Goal: Information Seeking & Learning: Learn about a topic

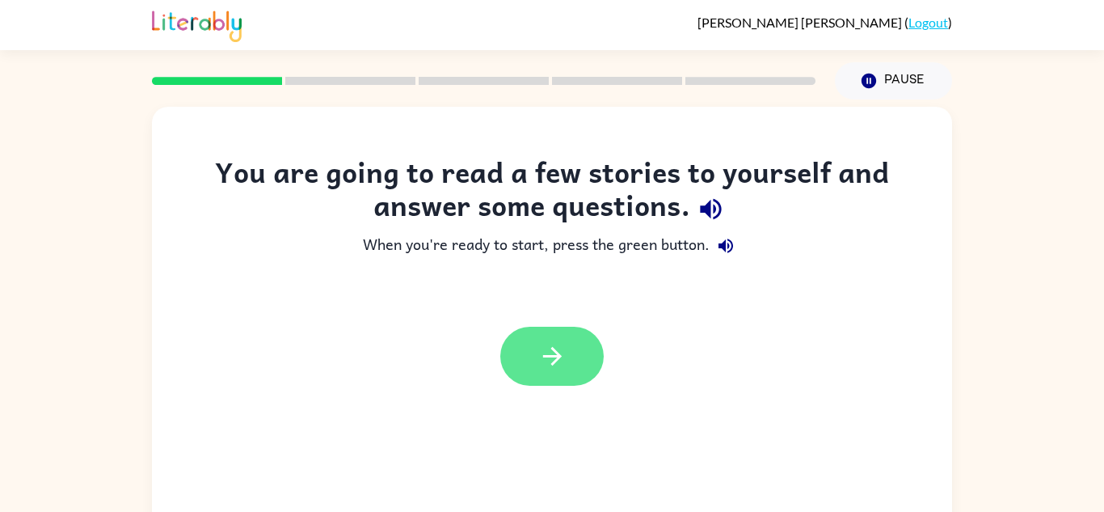
click at [542, 348] on icon "button" at bounding box center [552, 356] width 28 height 28
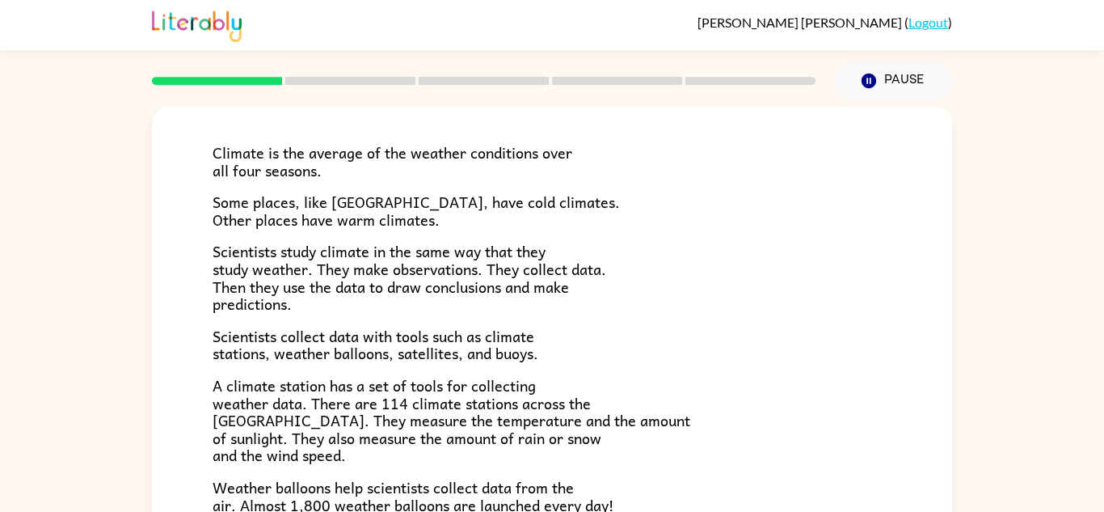
scroll to position [90, 0]
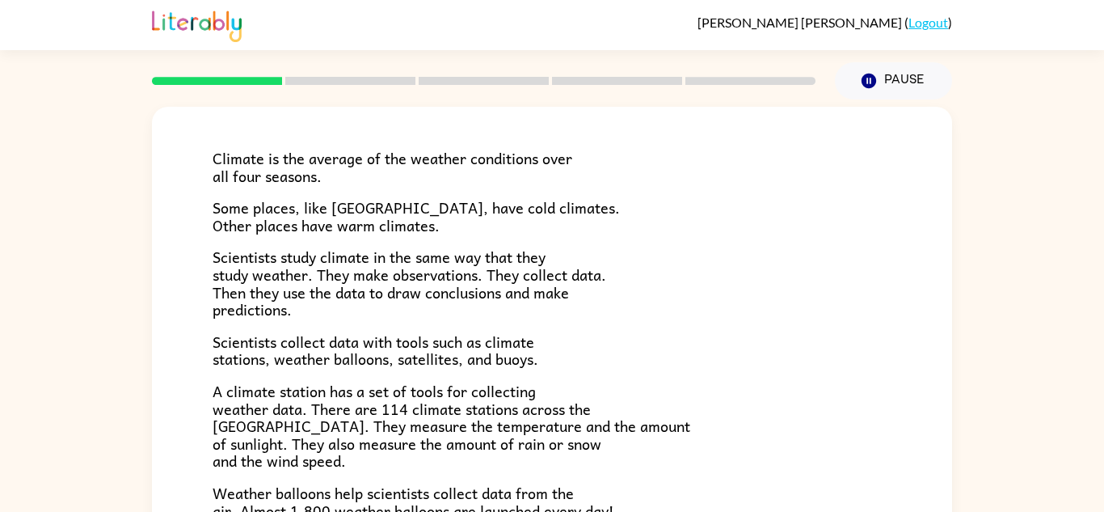
click at [483, 175] on p "Climate is the average of the weather conditions over all four seasons." at bounding box center [552, 167] width 679 height 35
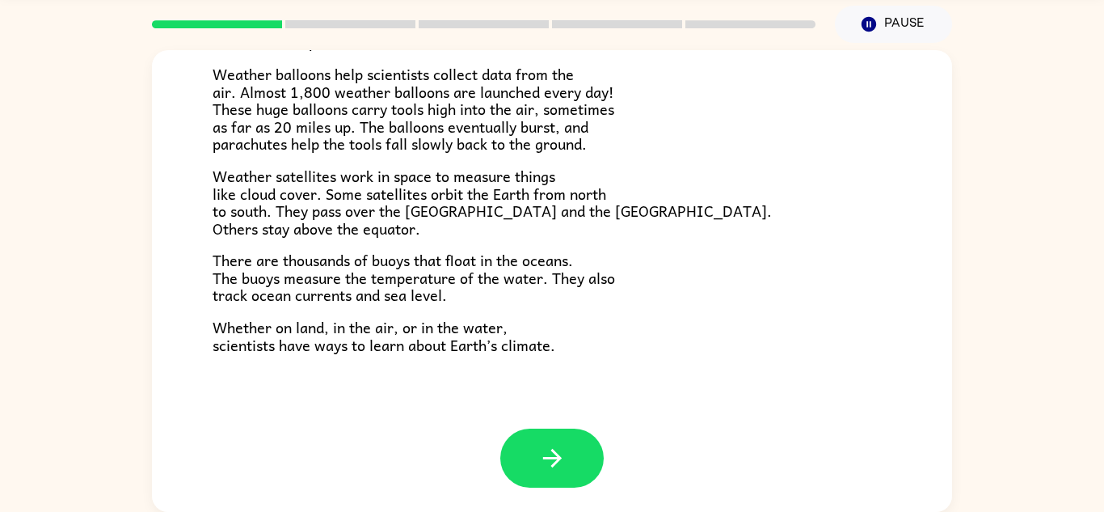
scroll to position [56, 0]
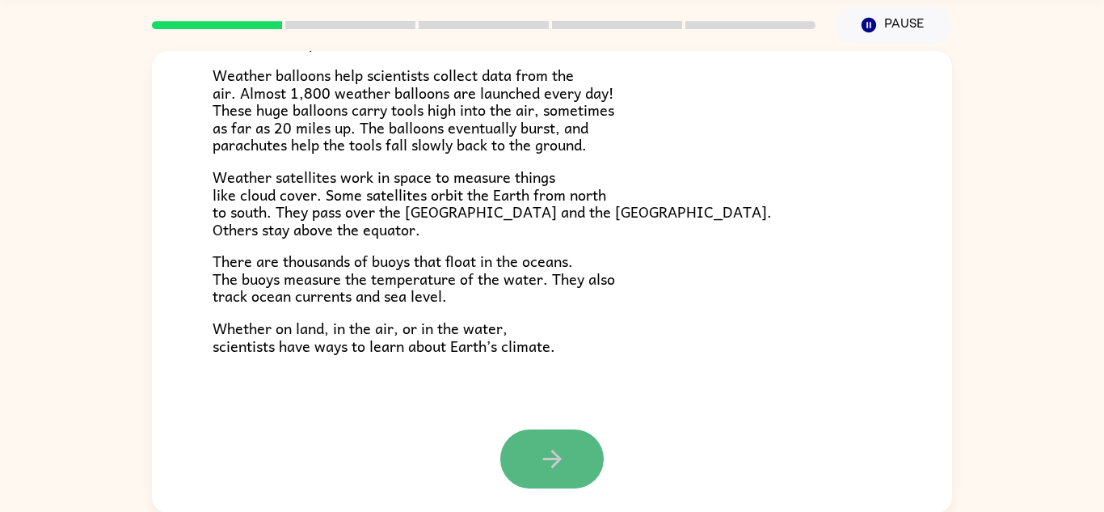
click at [538, 470] on icon "button" at bounding box center [552, 459] width 28 height 28
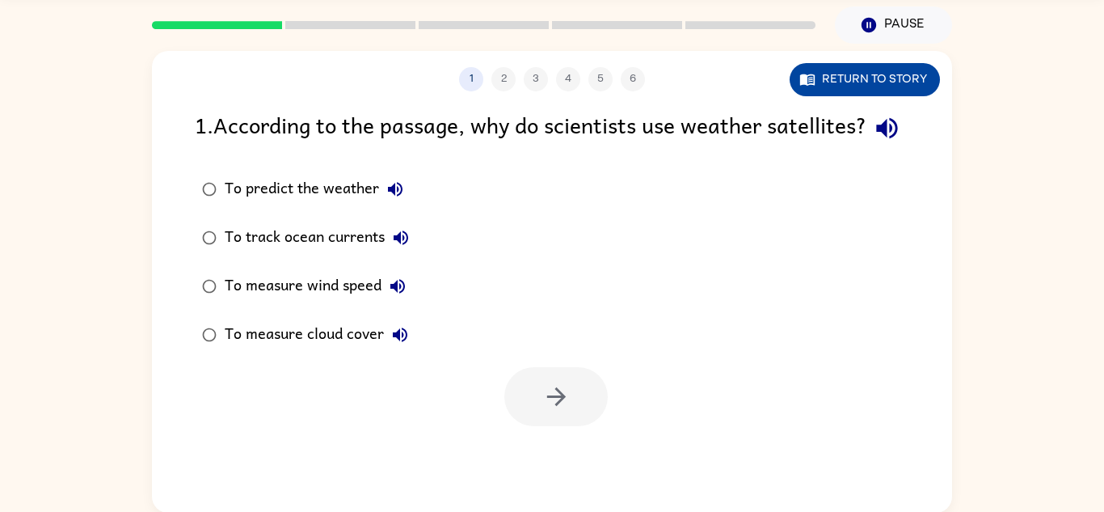
click at [888, 71] on button "Return to story" at bounding box center [865, 79] width 150 height 33
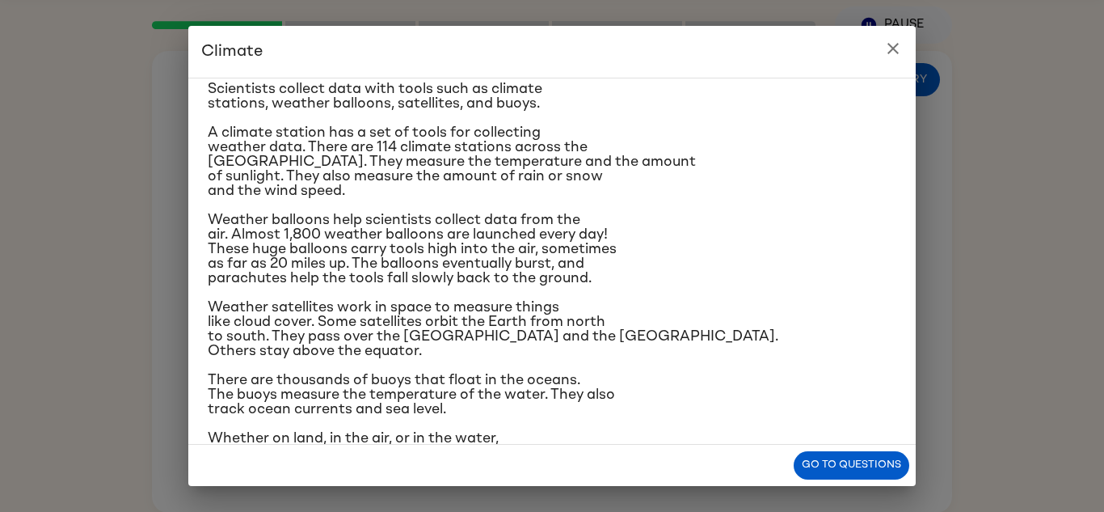
scroll to position [209, 0]
click at [598, 289] on div "Climate is the average of the weather conditions over all four seasons. Some pl…" at bounding box center [552, 170] width 689 height 577
click at [871, 459] on button "Go to questions" at bounding box center [852, 465] width 116 height 28
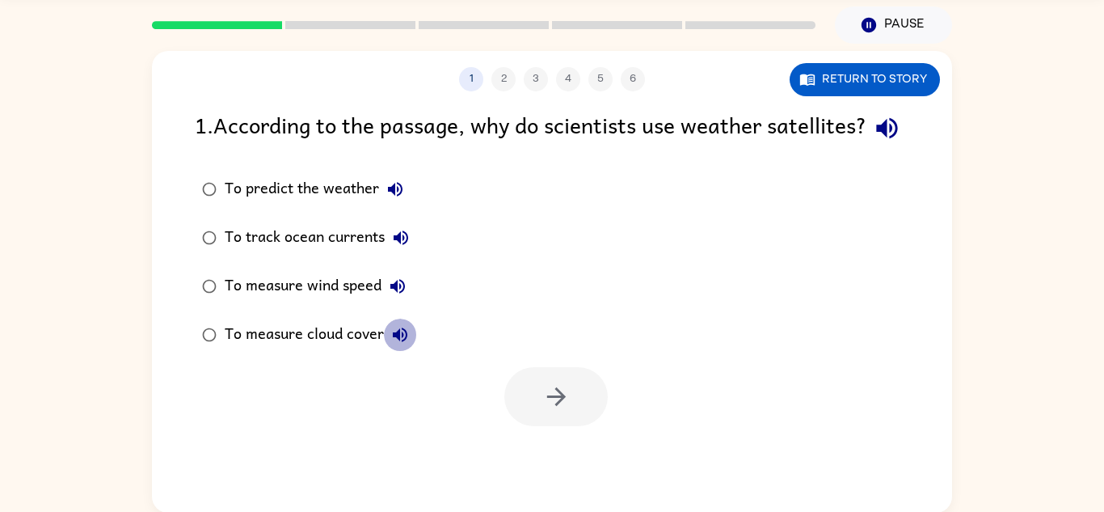
click at [410, 351] on button "To measure cloud cover" at bounding box center [400, 334] width 32 height 32
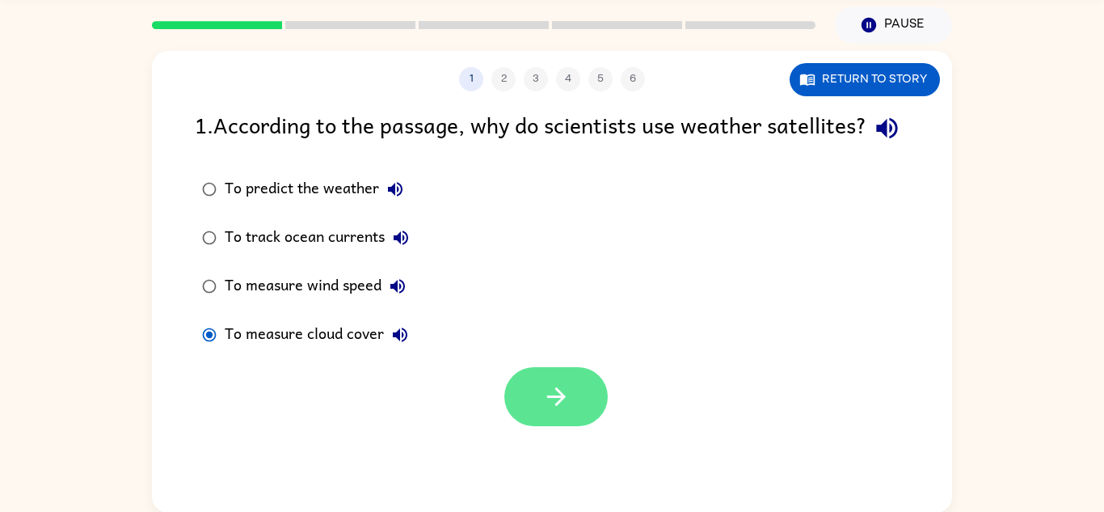
click at [564, 411] on icon "button" at bounding box center [556, 396] width 28 height 28
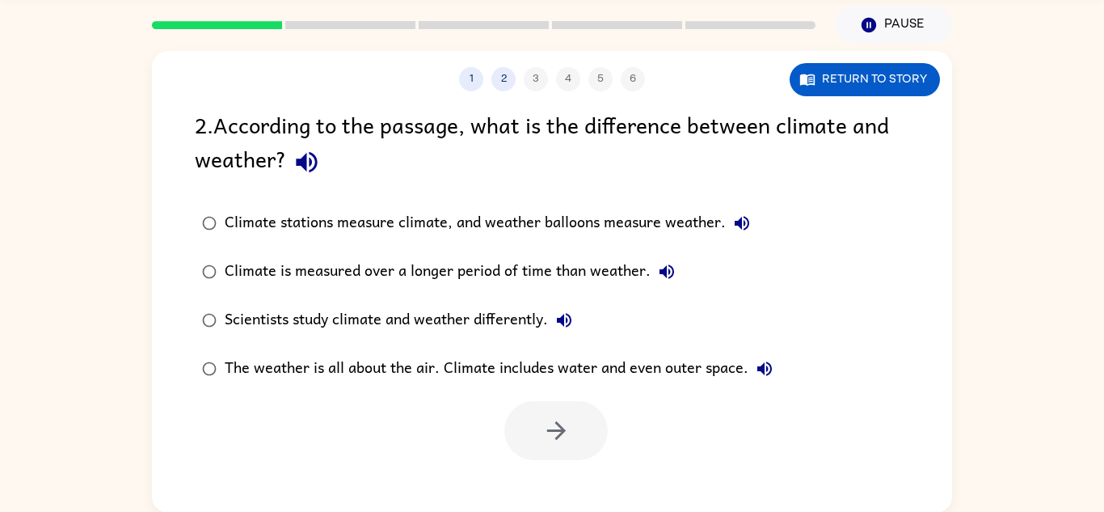
click at [378, 221] on div "Climate stations measure climate, and weather balloons measure weather." at bounding box center [492, 223] width 534 height 32
click at [562, 428] on icon "button" at bounding box center [555, 430] width 19 height 19
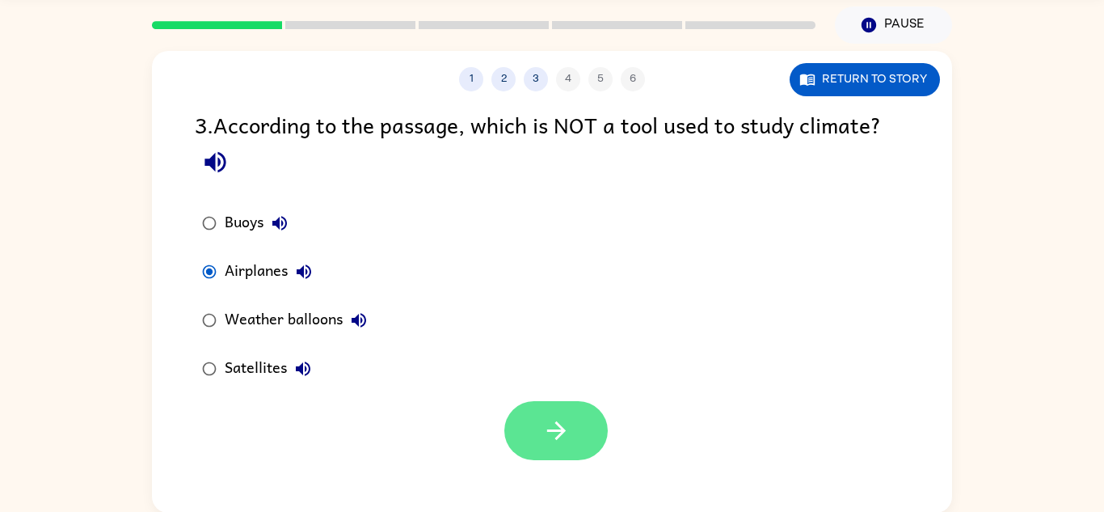
click at [575, 442] on button "button" at bounding box center [555, 430] width 103 height 59
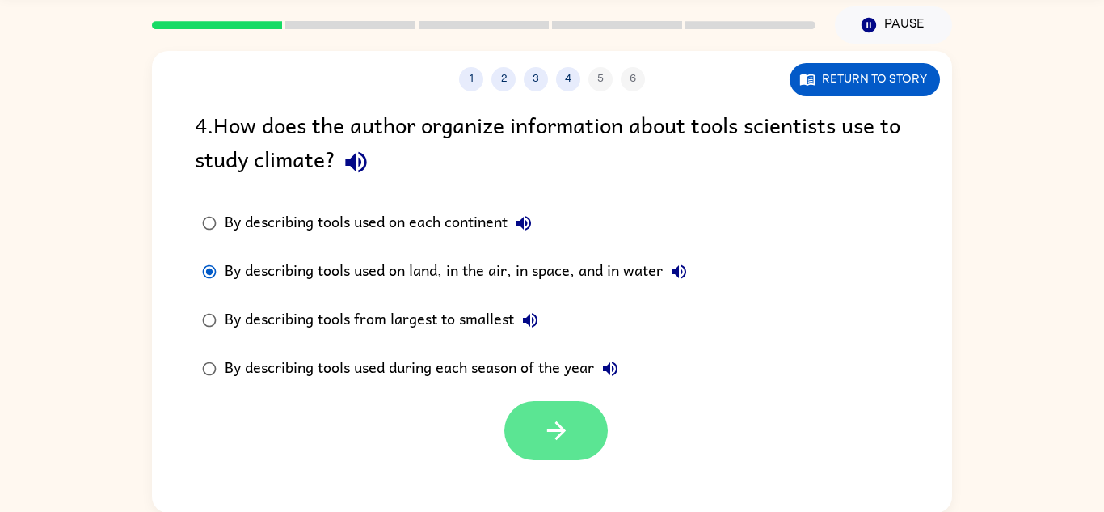
click at [569, 453] on button "button" at bounding box center [555, 430] width 103 height 59
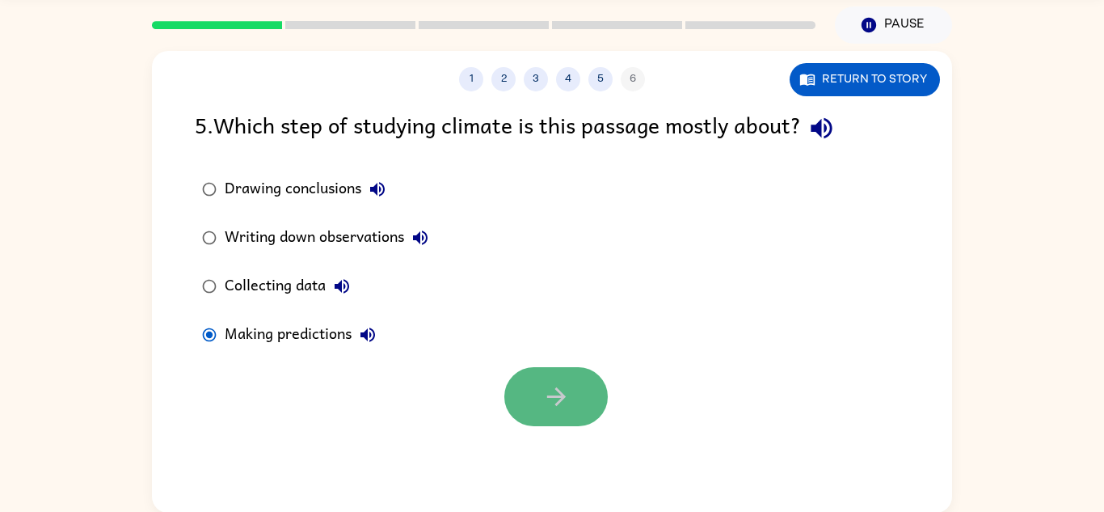
click at [570, 384] on icon "button" at bounding box center [556, 396] width 28 height 28
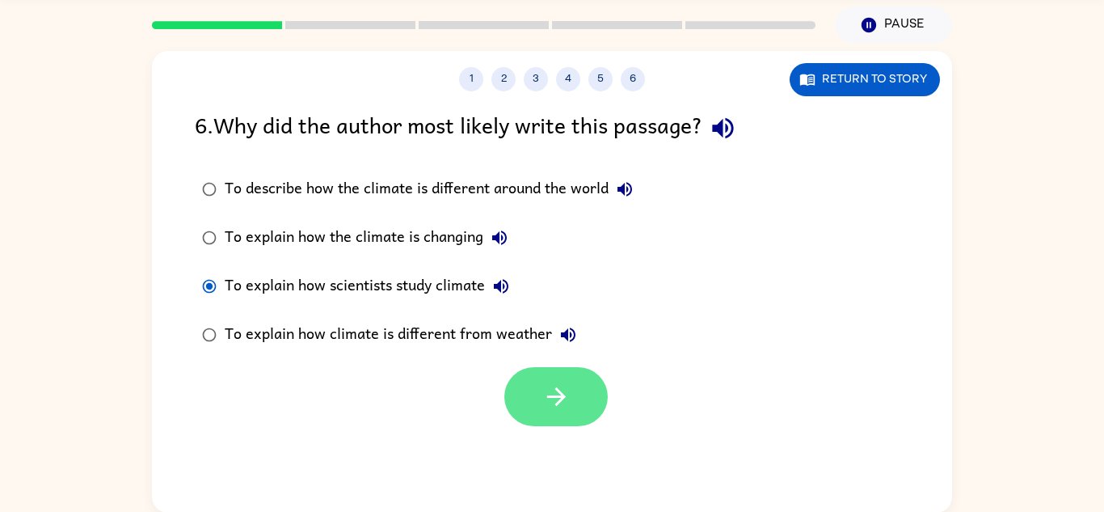
click at [542, 395] on icon "button" at bounding box center [556, 396] width 28 height 28
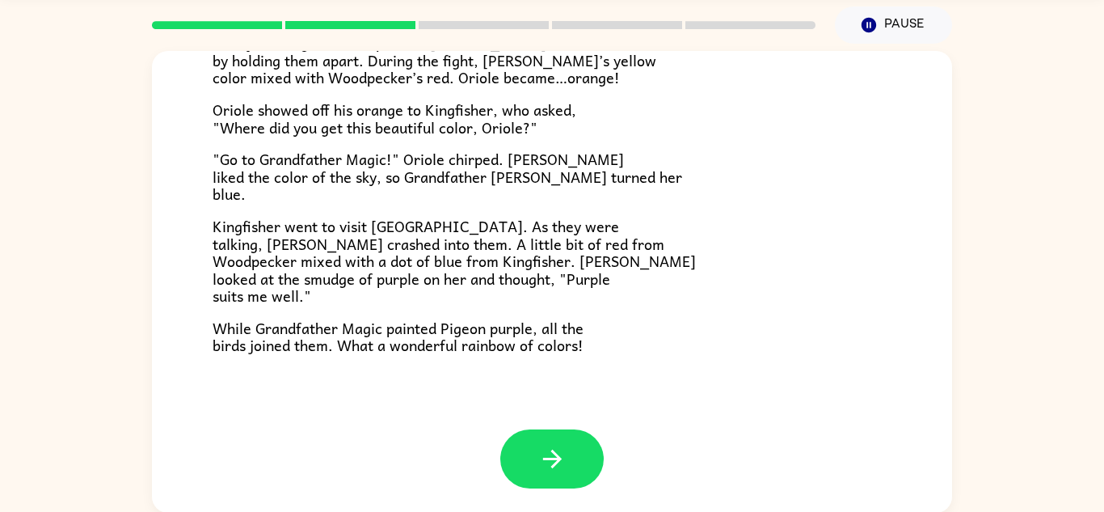
scroll to position [57, 0]
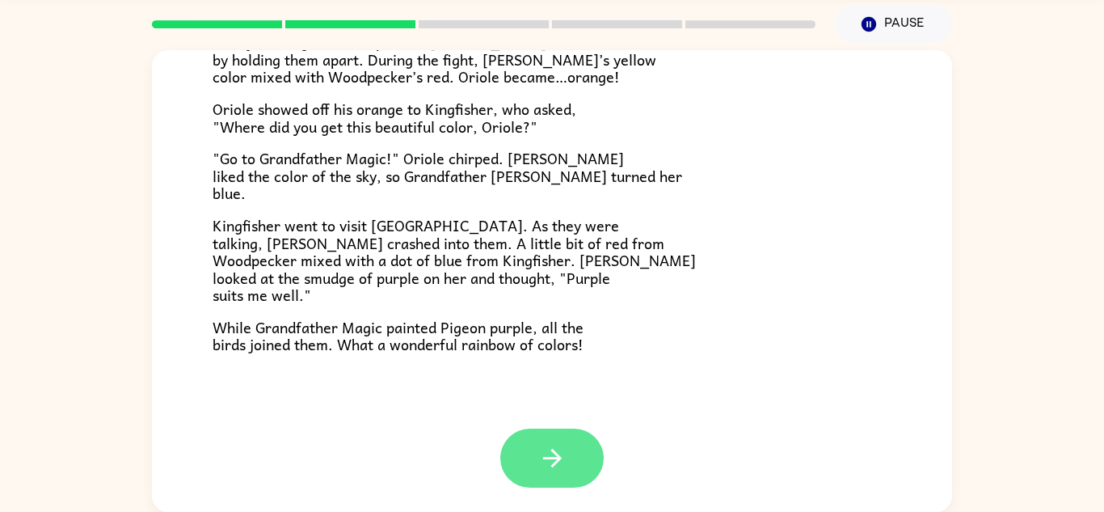
click at [543, 459] on icon "button" at bounding box center [552, 458] width 28 height 28
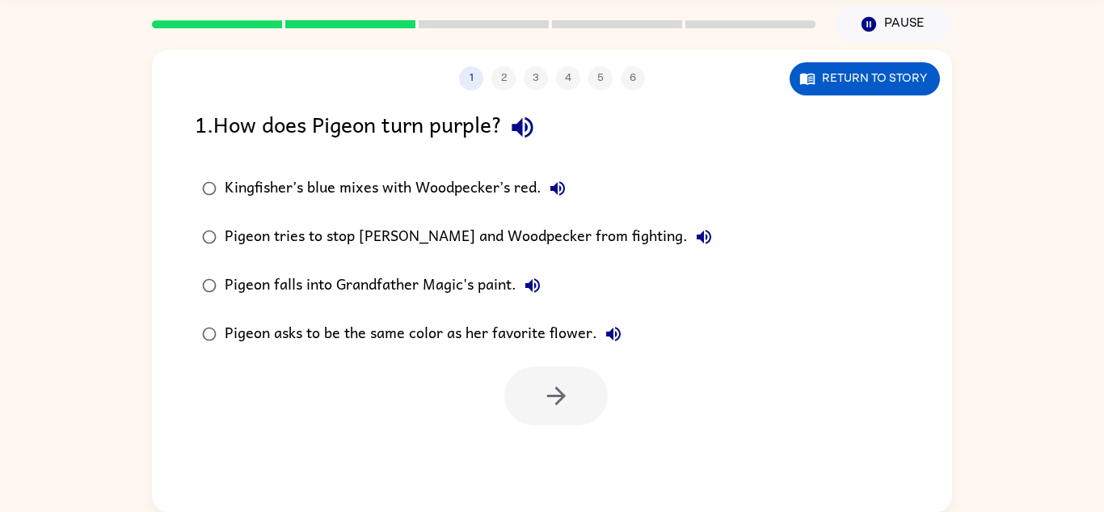
scroll to position [0, 0]
click at [575, 407] on button "button" at bounding box center [555, 395] width 103 height 59
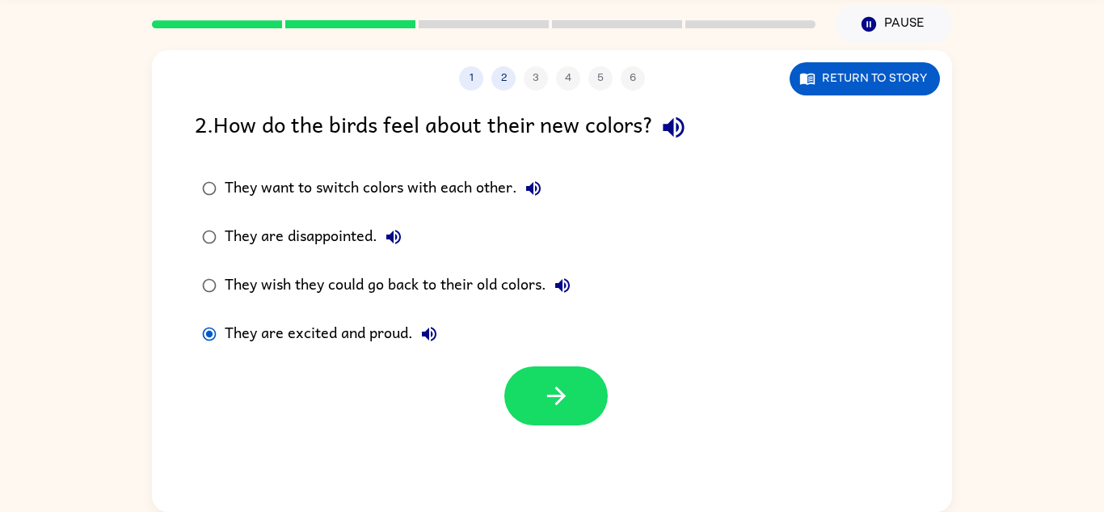
click at [547, 357] on label "They are excited and proud." at bounding box center [386, 334] width 401 height 49
click at [546, 382] on icon "button" at bounding box center [556, 396] width 28 height 28
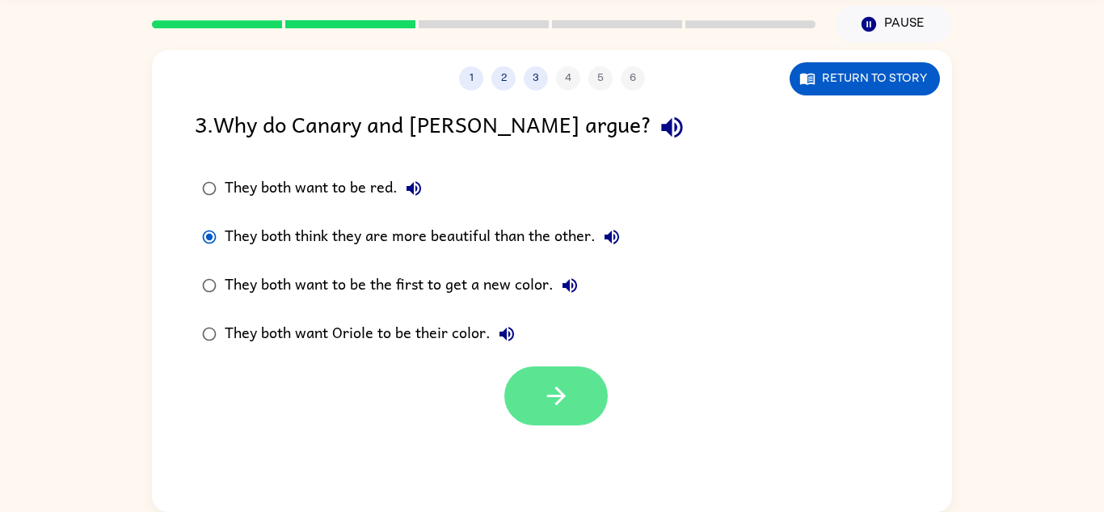
click at [547, 373] on button "button" at bounding box center [555, 395] width 103 height 59
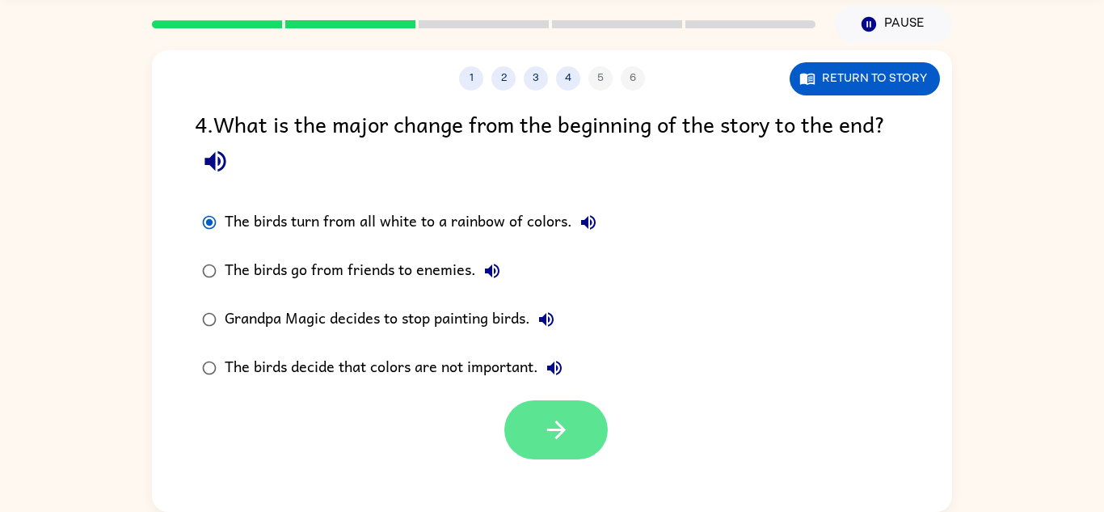
click at [533, 432] on button "button" at bounding box center [555, 429] width 103 height 59
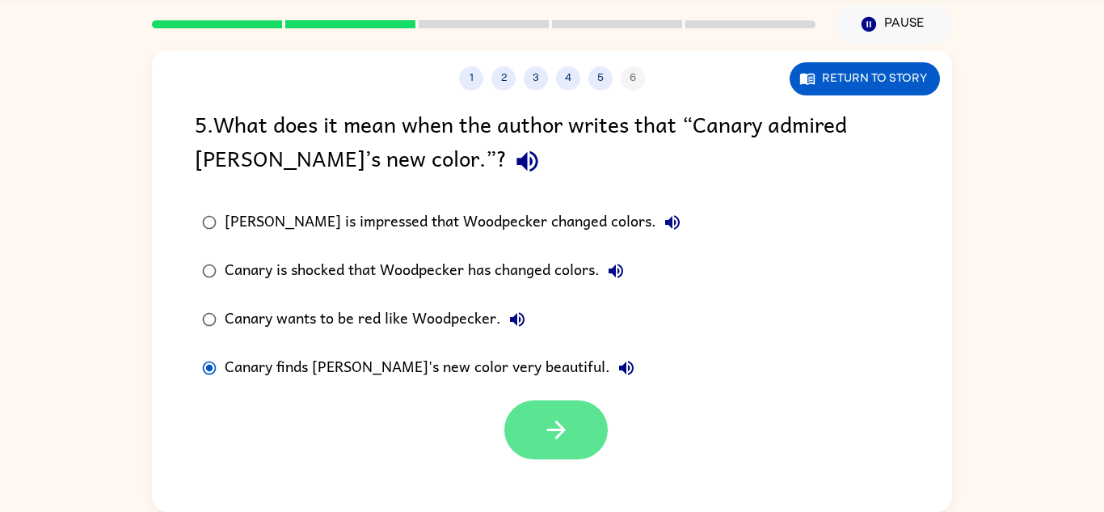
click at [532, 420] on button "button" at bounding box center [555, 429] width 103 height 59
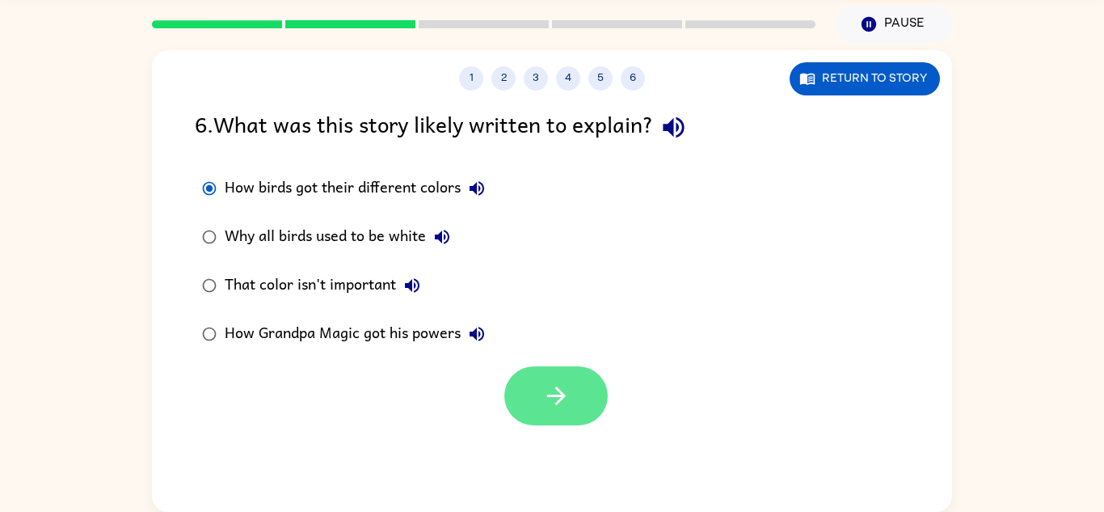
click at [523, 390] on button "button" at bounding box center [555, 395] width 103 height 59
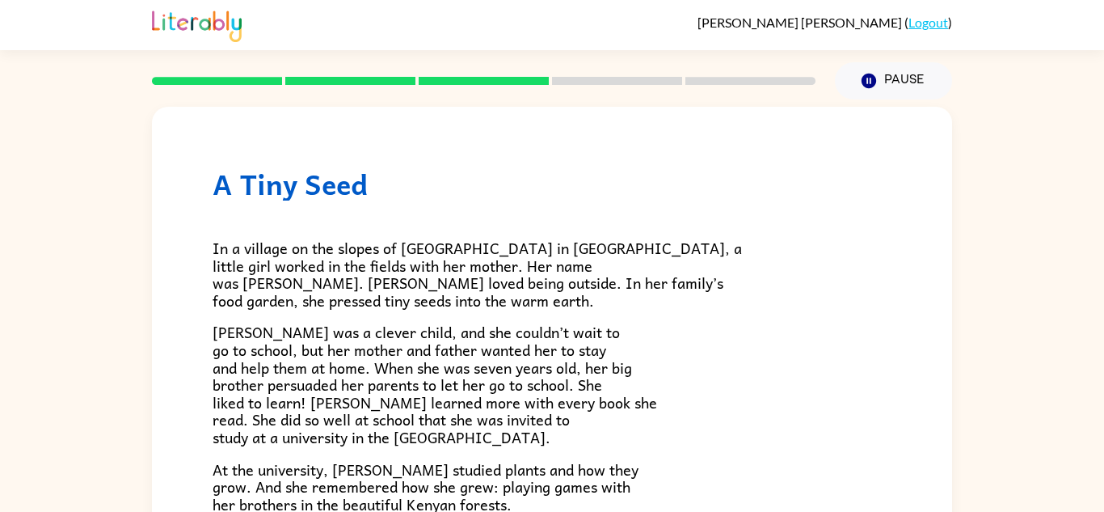
click at [505, 323] on span "[PERSON_NAME] was a clever child, and she couldn’t wait to go to school, but he…" at bounding box center [435, 384] width 445 height 129
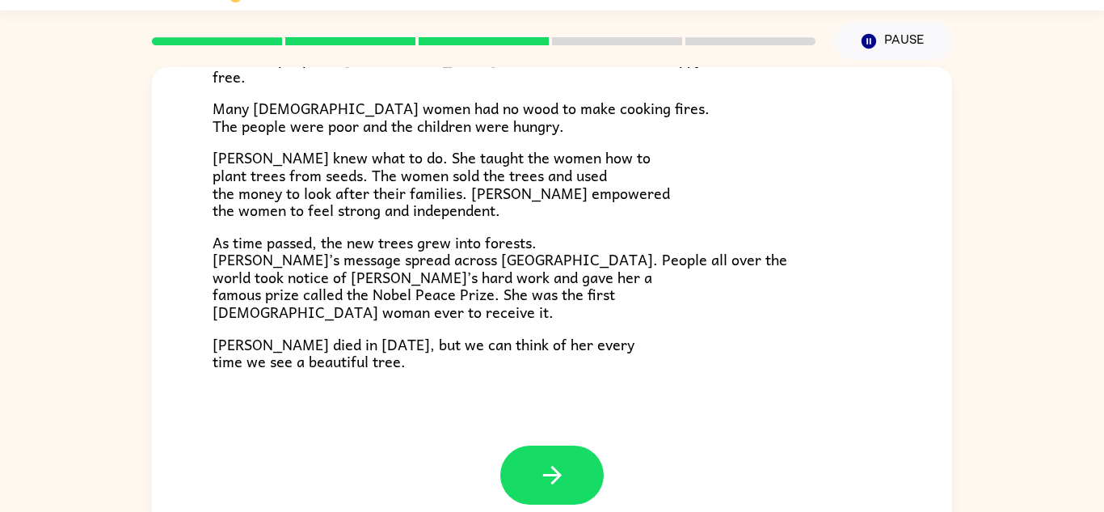
scroll to position [57, 0]
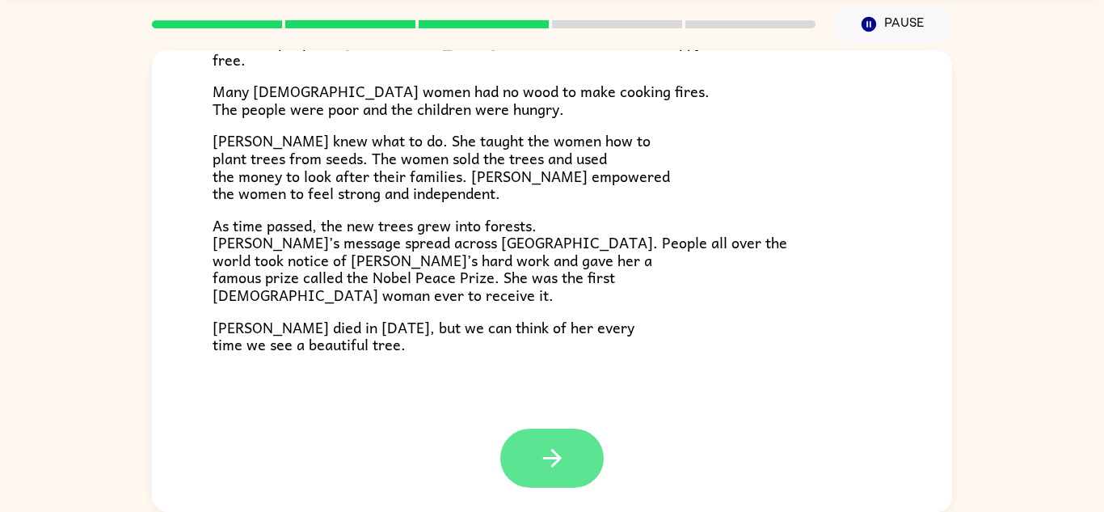
click at [572, 467] on button "button" at bounding box center [551, 457] width 103 height 59
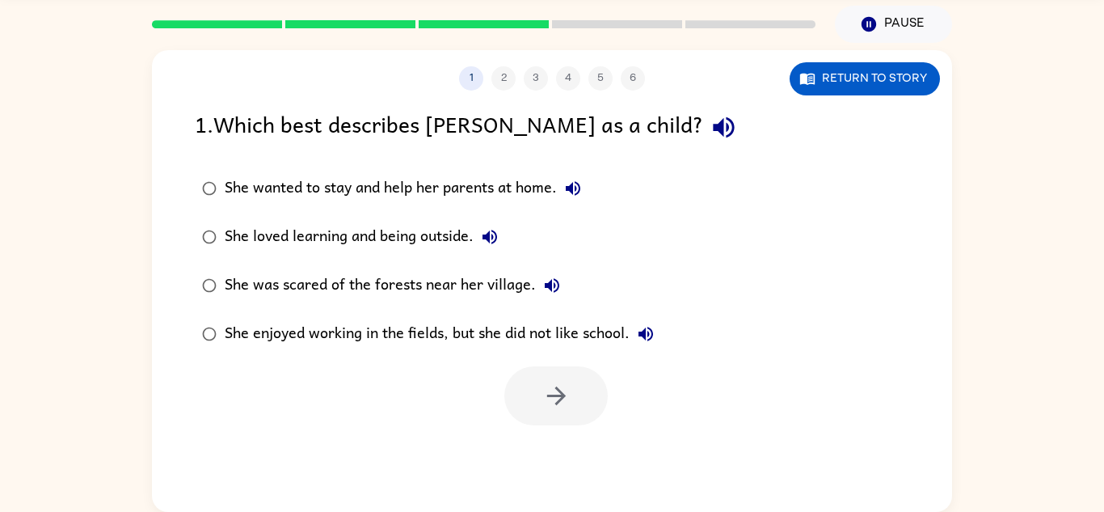
scroll to position [0, 0]
click at [574, 425] on div at bounding box center [555, 395] width 103 height 59
click at [559, 410] on icon "button" at bounding box center [556, 396] width 28 height 28
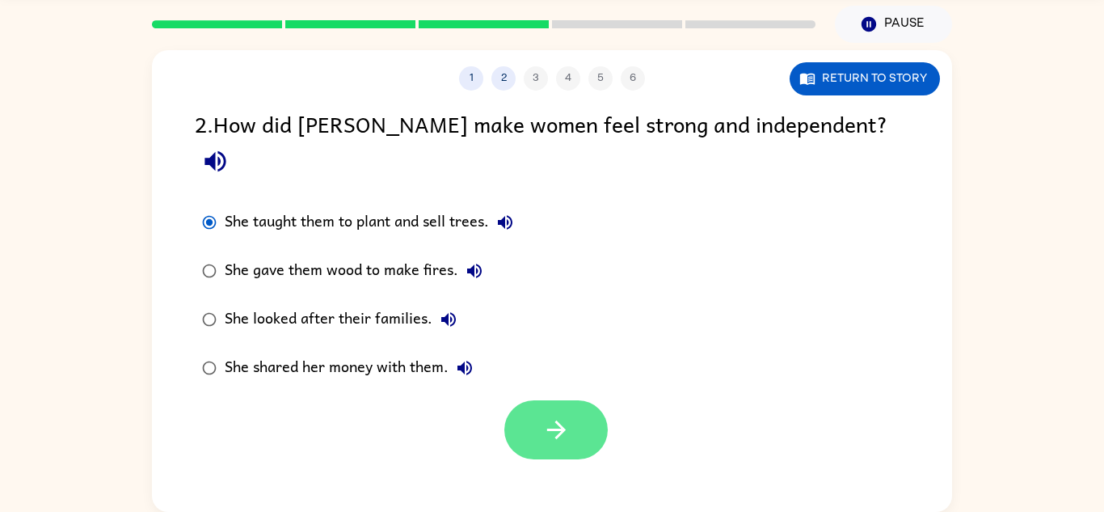
click at [550, 415] on icon "button" at bounding box center [556, 429] width 28 height 28
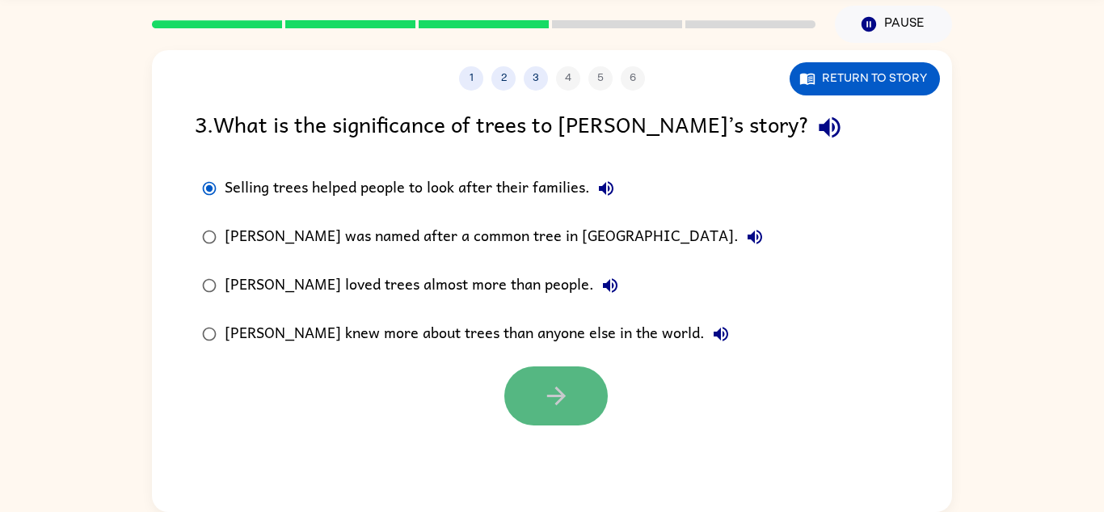
click at [537, 394] on button "button" at bounding box center [555, 395] width 103 height 59
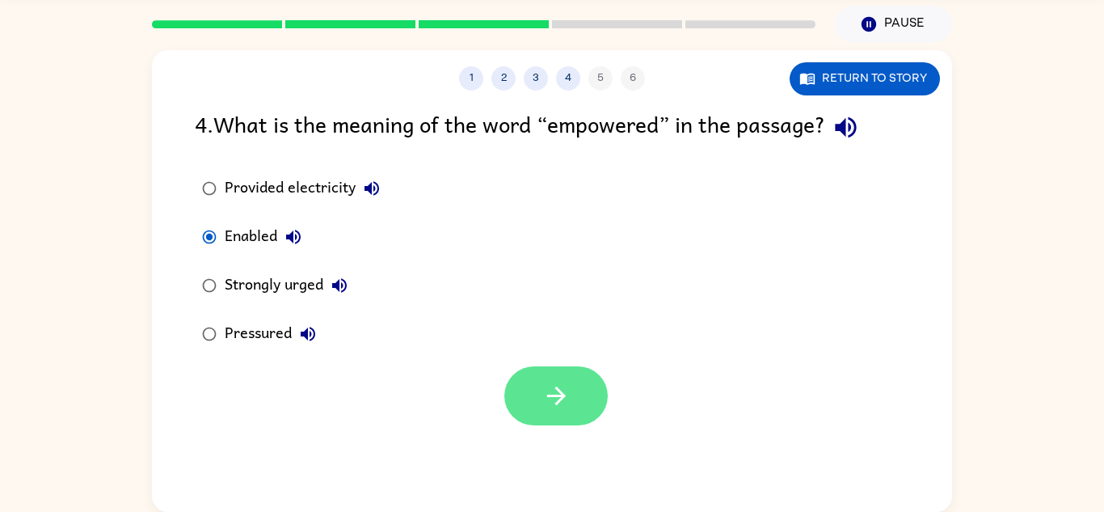
click at [548, 414] on button "button" at bounding box center [555, 395] width 103 height 59
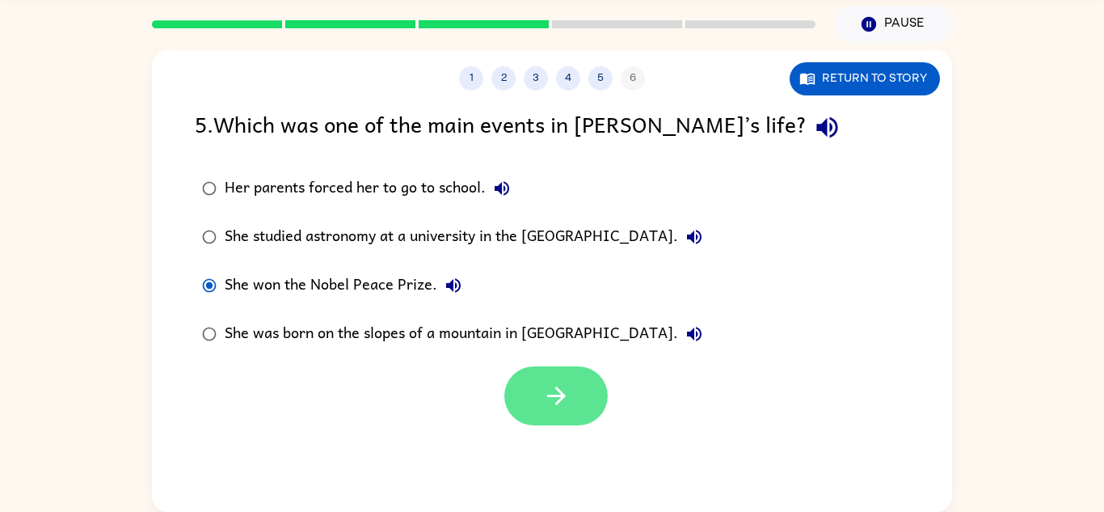
click at [524, 383] on button "button" at bounding box center [555, 395] width 103 height 59
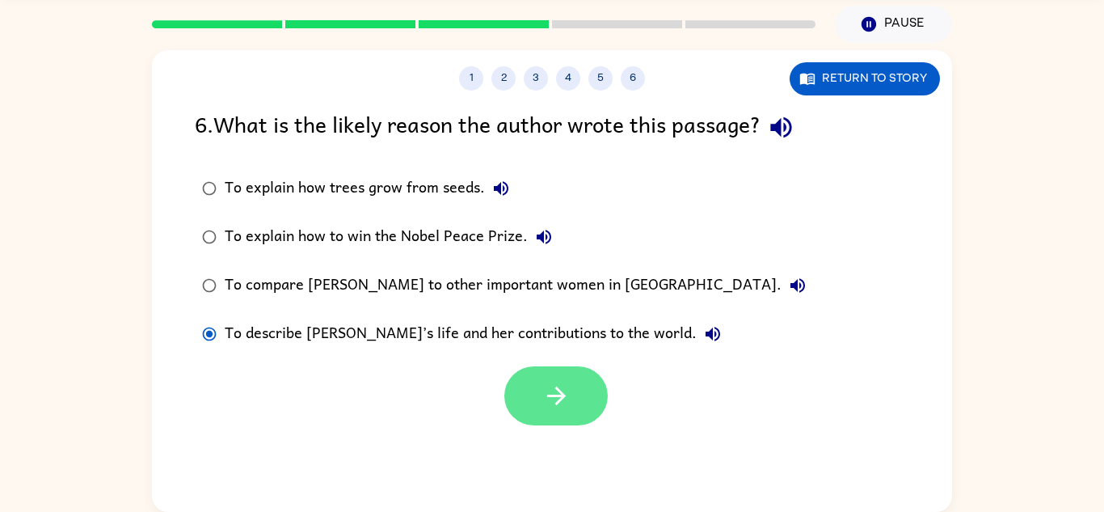
click at [580, 403] on button "button" at bounding box center [555, 395] width 103 height 59
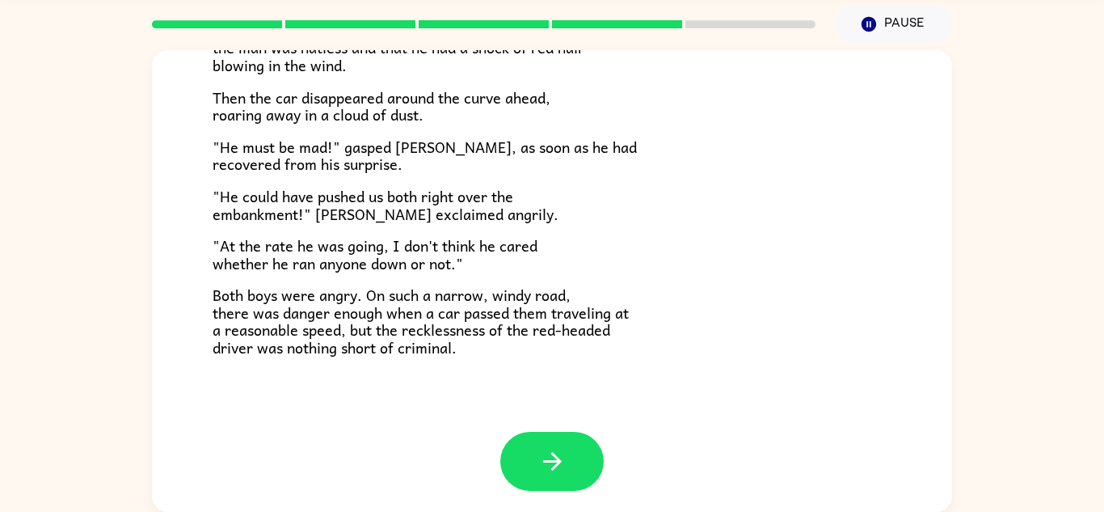
scroll to position [449, 0]
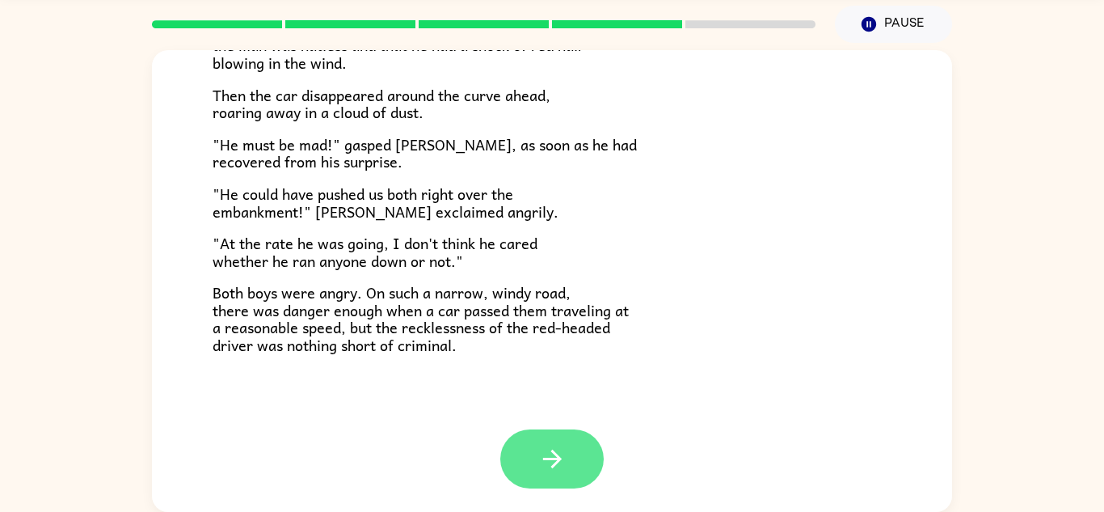
click at [584, 475] on button "button" at bounding box center [551, 458] width 103 height 59
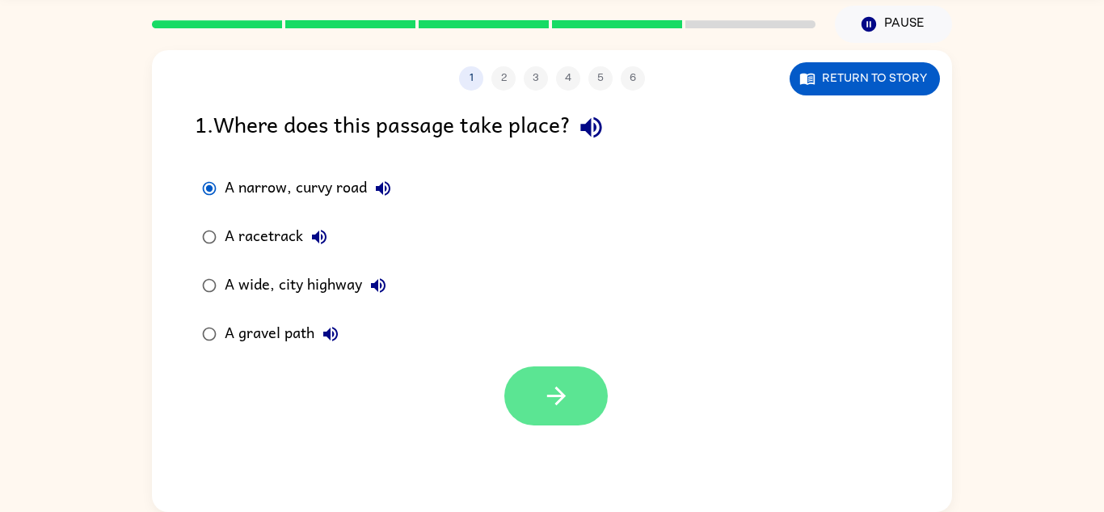
click at [591, 412] on button "button" at bounding box center [555, 395] width 103 height 59
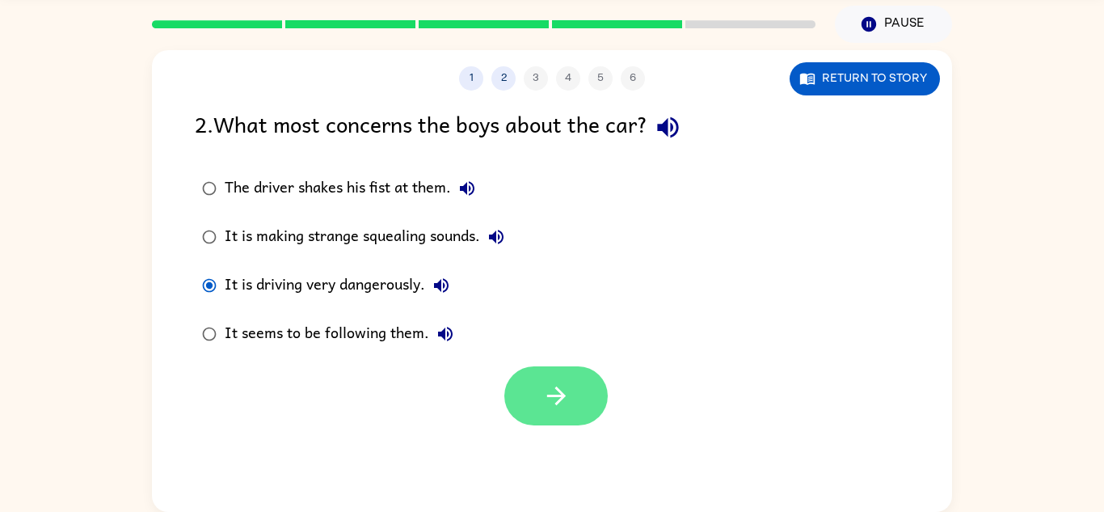
click at [556, 401] on icon "button" at bounding box center [556, 396] width 28 height 28
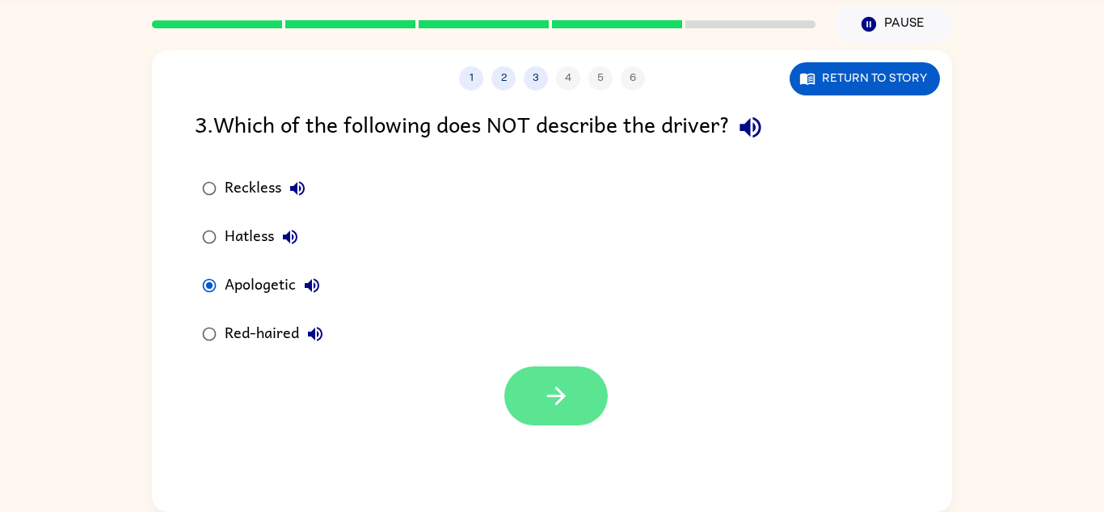
click at [540, 387] on button "button" at bounding box center [555, 395] width 103 height 59
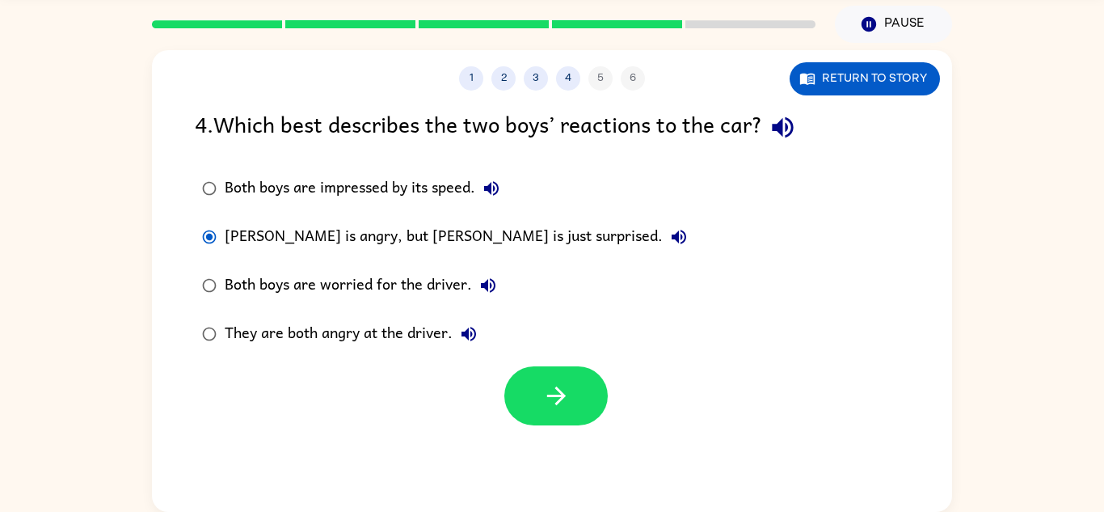
click at [226, 333] on div "They are both angry at the driver." at bounding box center [355, 334] width 260 height 32
click at [585, 411] on button "button" at bounding box center [555, 395] width 103 height 59
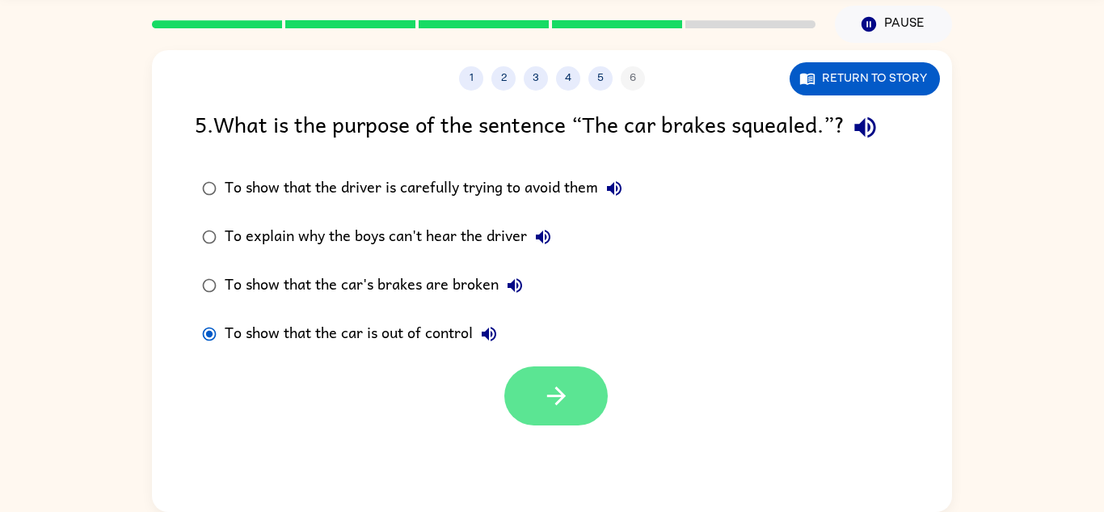
click at [538, 381] on button "button" at bounding box center [555, 395] width 103 height 59
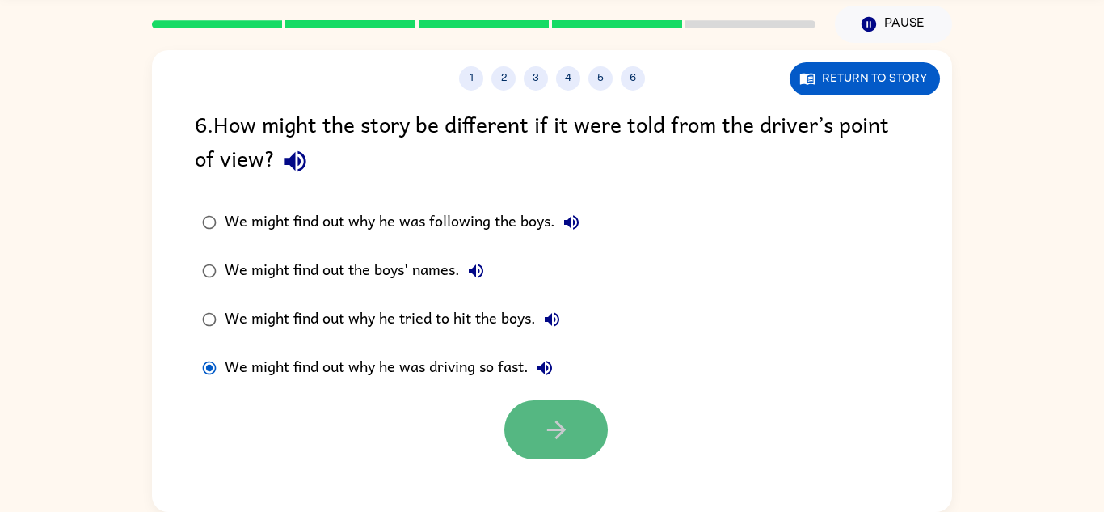
click at [593, 432] on button "button" at bounding box center [555, 429] width 103 height 59
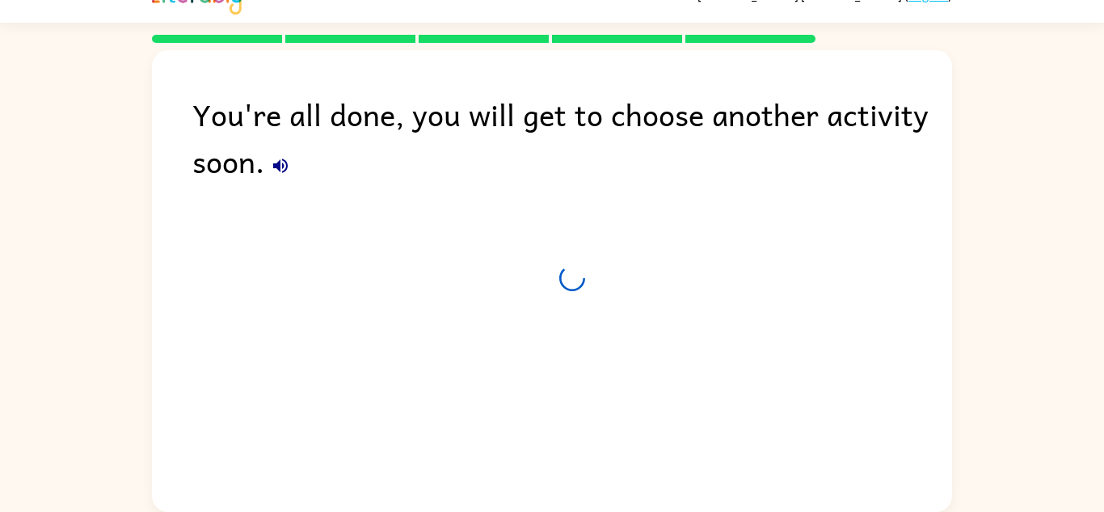
scroll to position [27, 0]
